Goal: Task Accomplishment & Management: Use online tool/utility

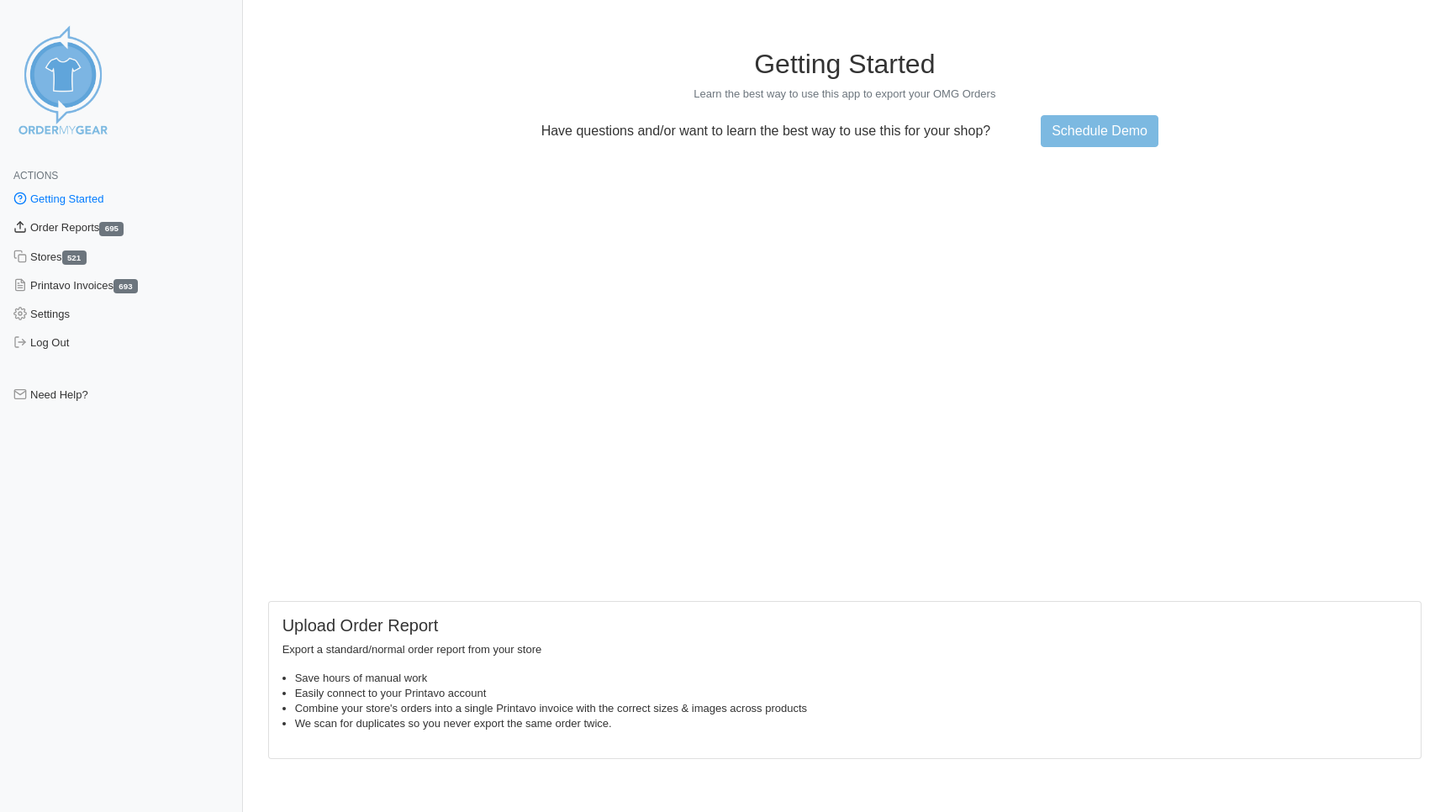
click at [69, 226] on link "Order Reports 695" at bounding box center [121, 227] width 243 height 28
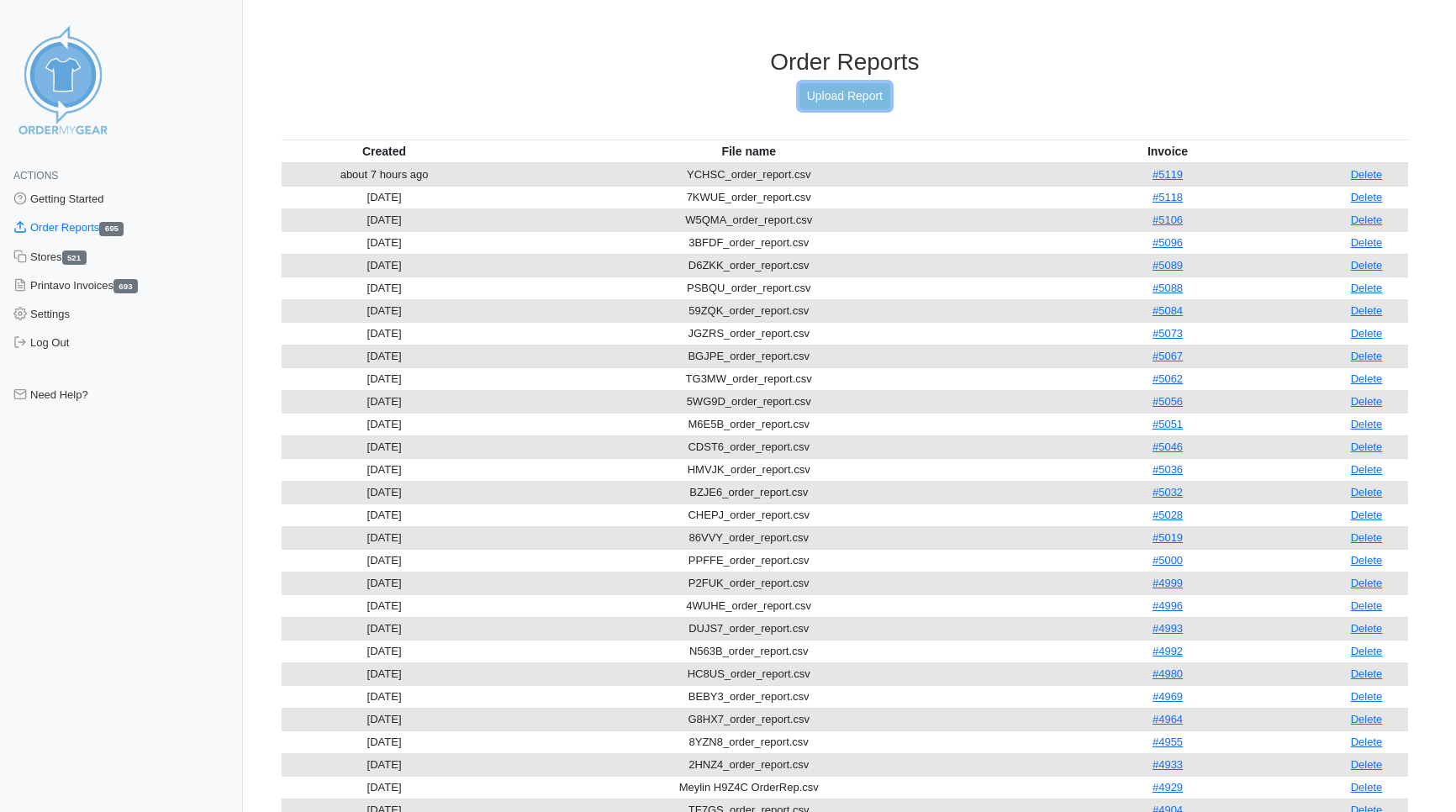
click at [826, 89] on link "Upload Report" at bounding box center [845, 96] width 91 height 26
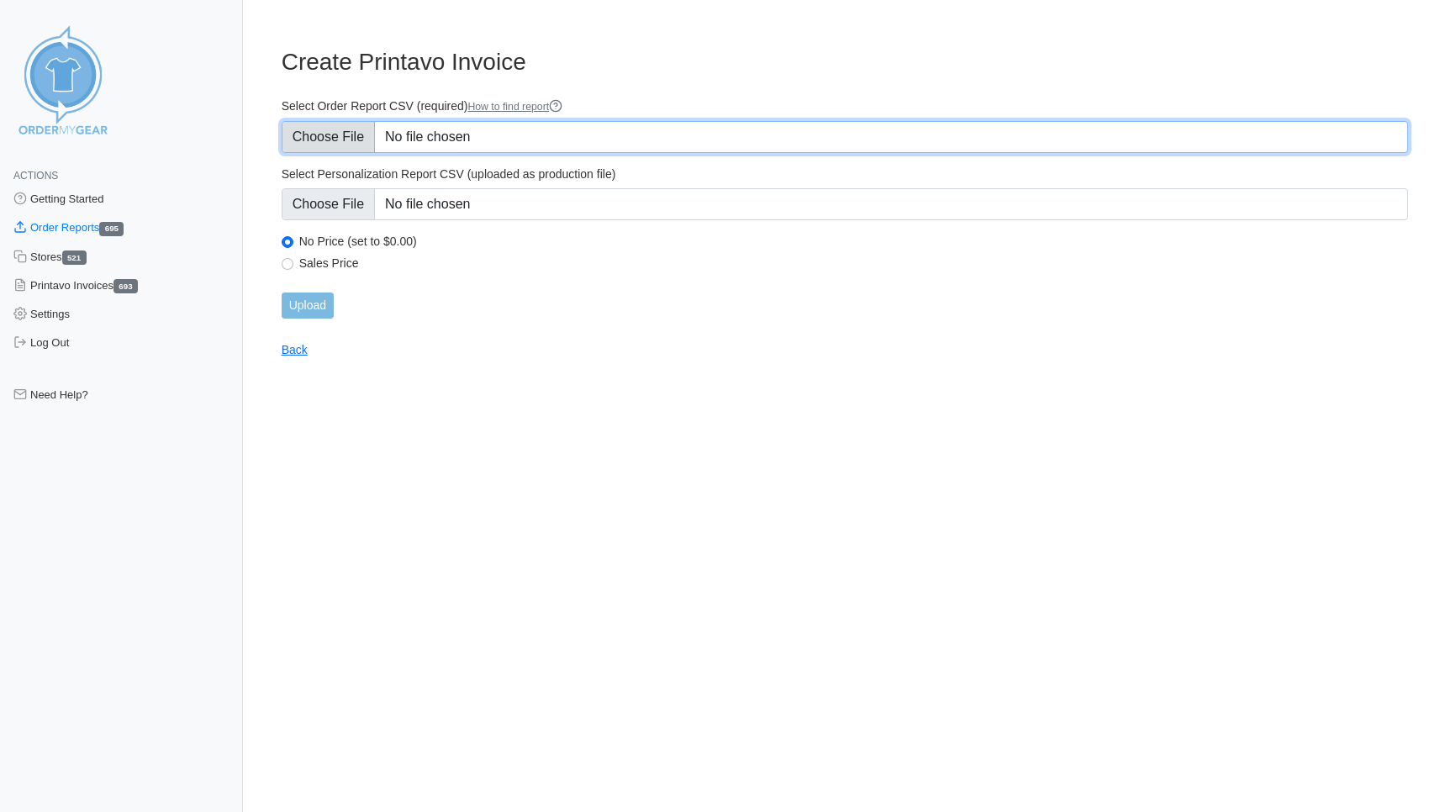
click at [315, 134] on input "Select Order Report CSV (required) How to find report" at bounding box center [845, 137] width 1127 height 32
type input "C:\fakepath\5PGST_order_report.csv"
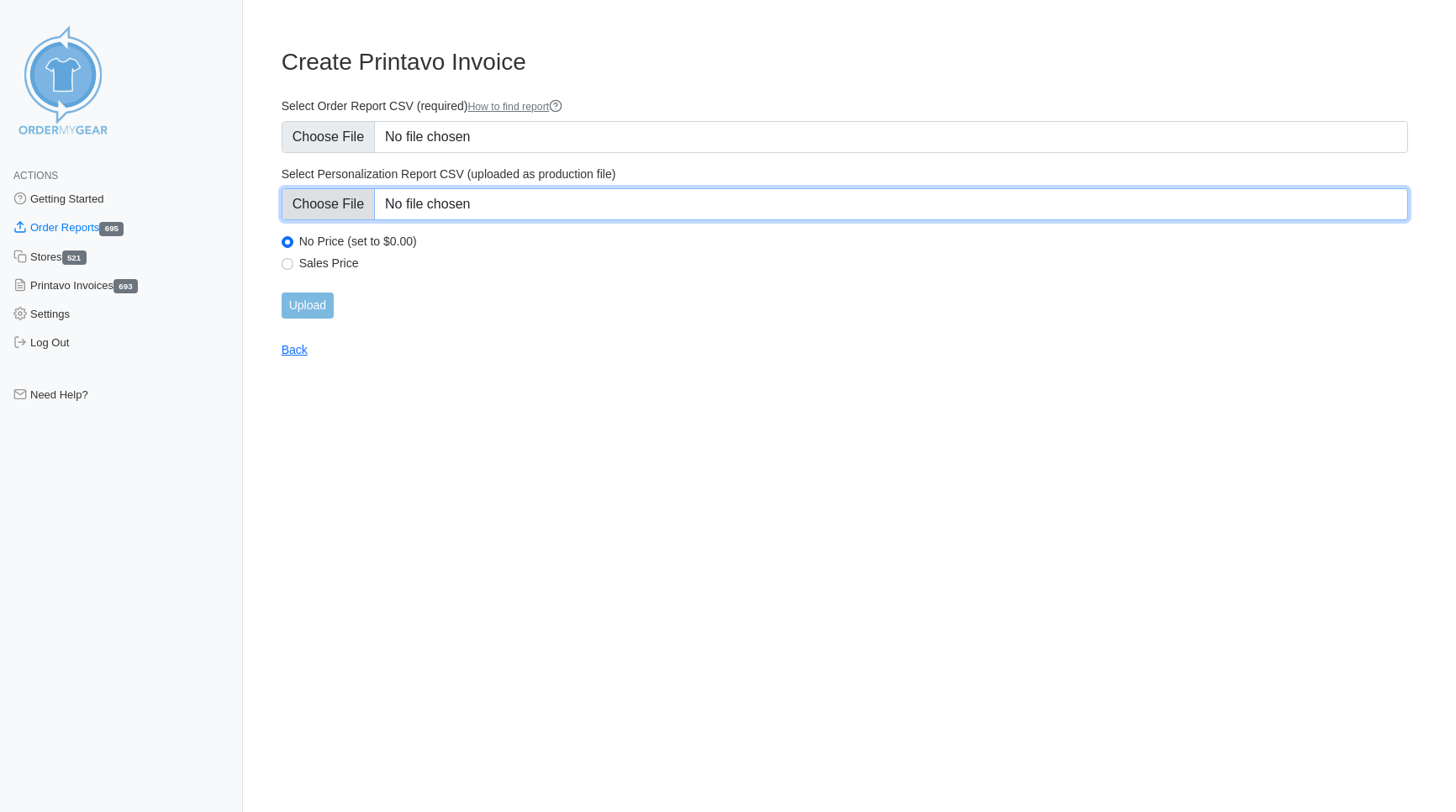
click at [319, 204] on input "Select Personalization Report CSV (uploaded as production file)" at bounding box center [845, 205] width 1127 height 32
type input "C:\fakepath\5PGST_personalization_report.csv"
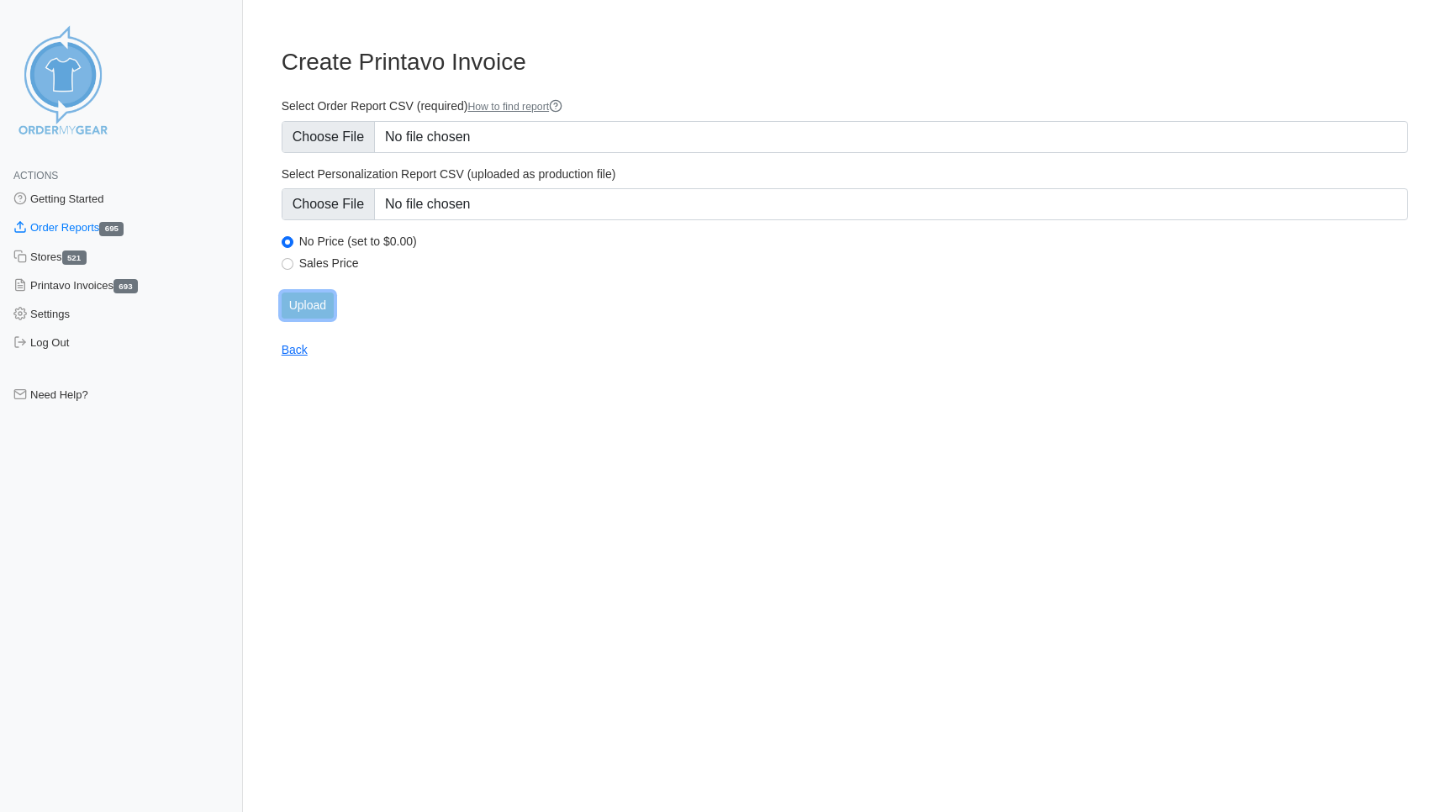
click at [312, 302] on input "Upload" at bounding box center [307, 306] width 52 height 26
